Goal: Information Seeking & Learning: Learn about a topic

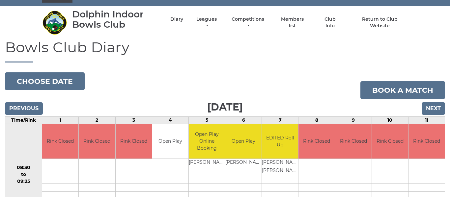
scroll to position [15, 0]
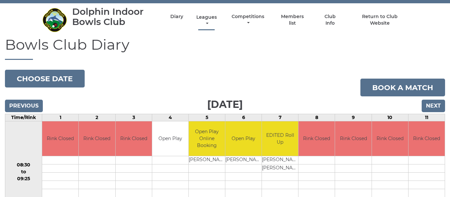
click at [208, 16] on link "Leagues" at bounding box center [207, 20] width 24 height 13
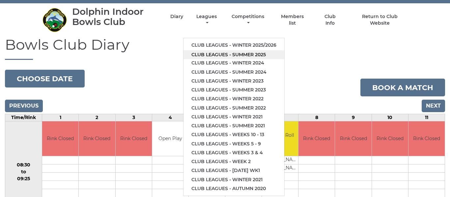
click at [215, 55] on link "Club leagues - Summer 2025" at bounding box center [233, 54] width 101 height 9
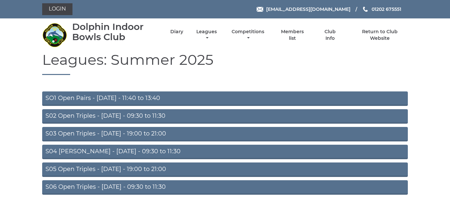
click at [94, 115] on link "S02 Open Triples - Tuesday - 09:30 to 11:30" at bounding box center [224, 116] width 365 height 14
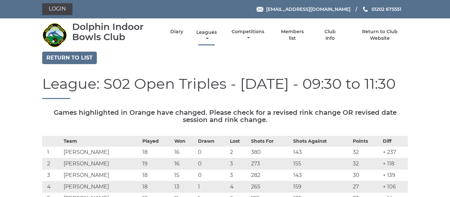
click at [210, 33] on link "Leagues" at bounding box center [207, 35] width 24 height 13
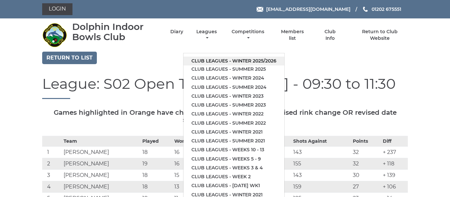
click at [221, 61] on link "Club leagues - Winter 2025/2026" at bounding box center [233, 61] width 101 height 9
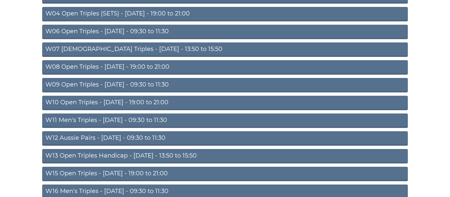
scroll to position [140, 0]
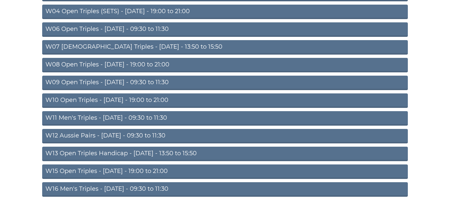
click at [146, 118] on link "W11 Men's Triples - Thursday - 09:30 to 11:30" at bounding box center [224, 118] width 365 height 14
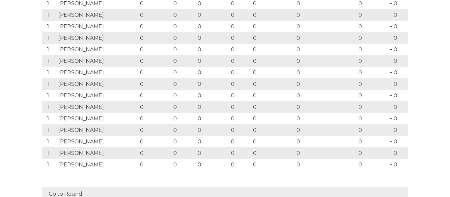
scroll to position [80, 0]
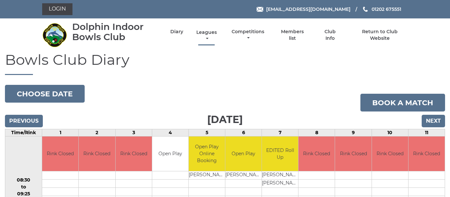
click at [210, 32] on link "Leagues" at bounding box center [207, 35] width 24 height 13
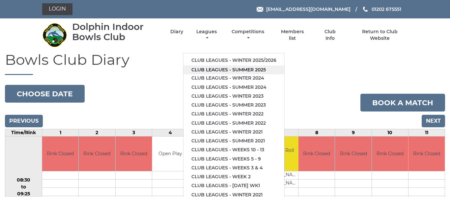
click at [213, 69] on link "Club leagues - Summer 2025" at bounding box center [233, 69] width 101 height 9
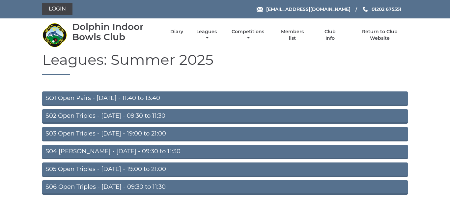
click at [154, 117] on link "S02 Open Triples - [DATE] - 09:30 to 11:30" at bounding box center [224, 116] width 365 height 14
